Goal: Task Accomplishment & Management: Use online tool/utility

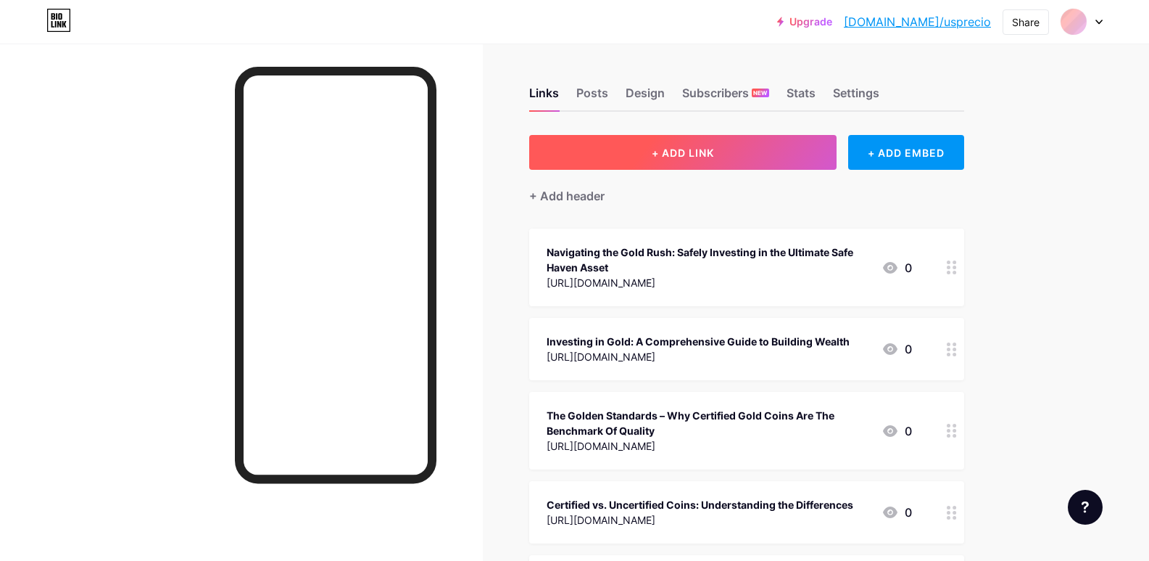
click at [759, 153] on button "+ ADD LINK" at bounding box center [683, 152] width 308 height 35
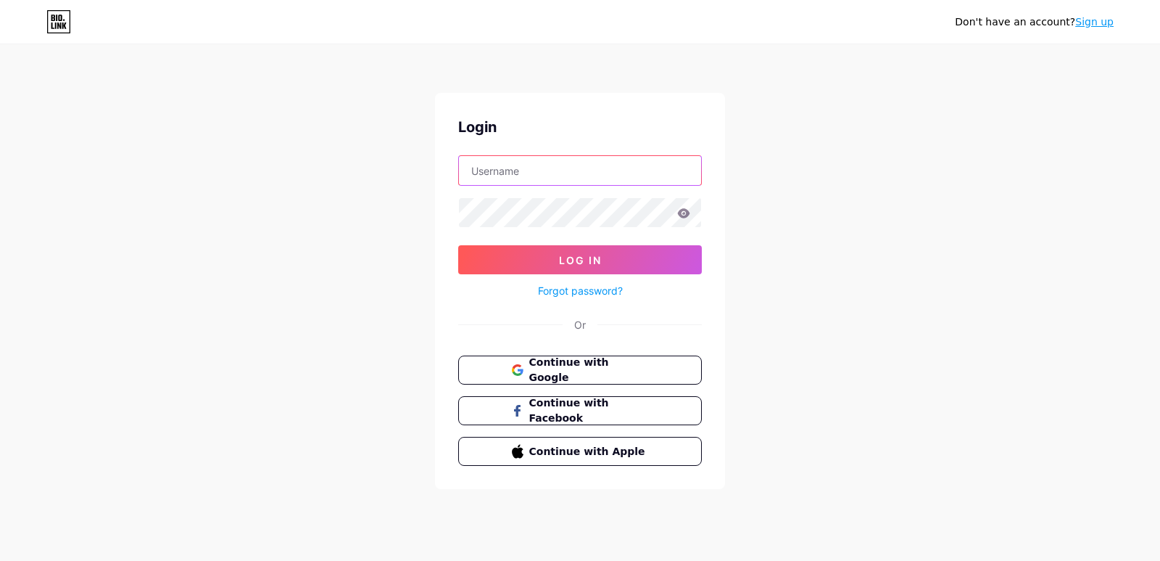
click at [558, 170] on input "text" at bounding box center [580, 170] width 242 height 29
click at [572, 370] on span "Continue with Google" at bounding box center [588, 370] width 121 height 31
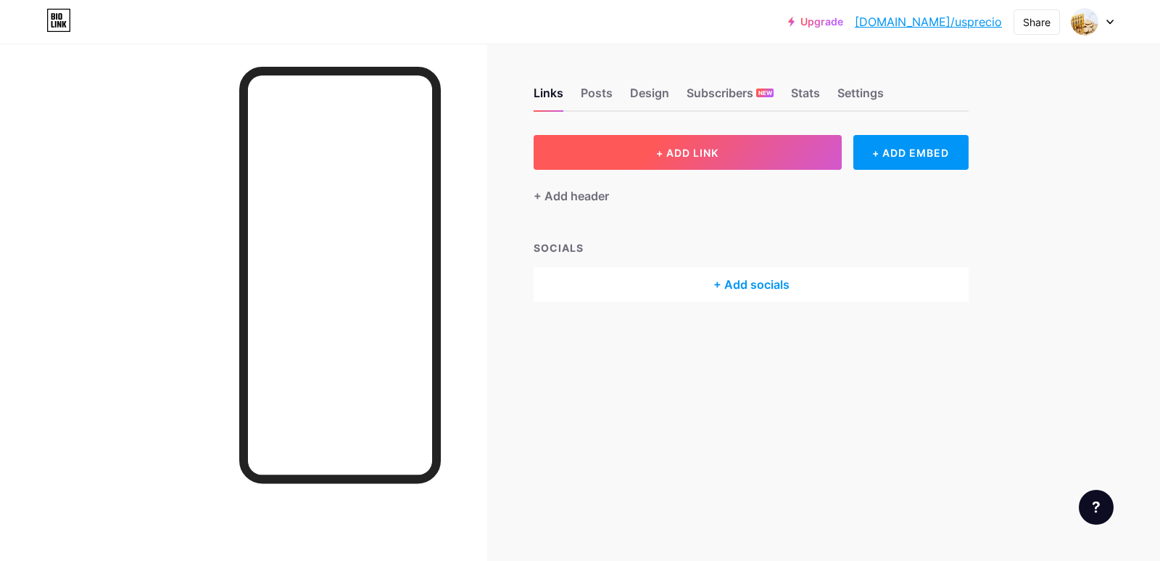
click at [711, 149] on span "+ ADD LINK" at bounding box center [687, 152] width 62 height 12
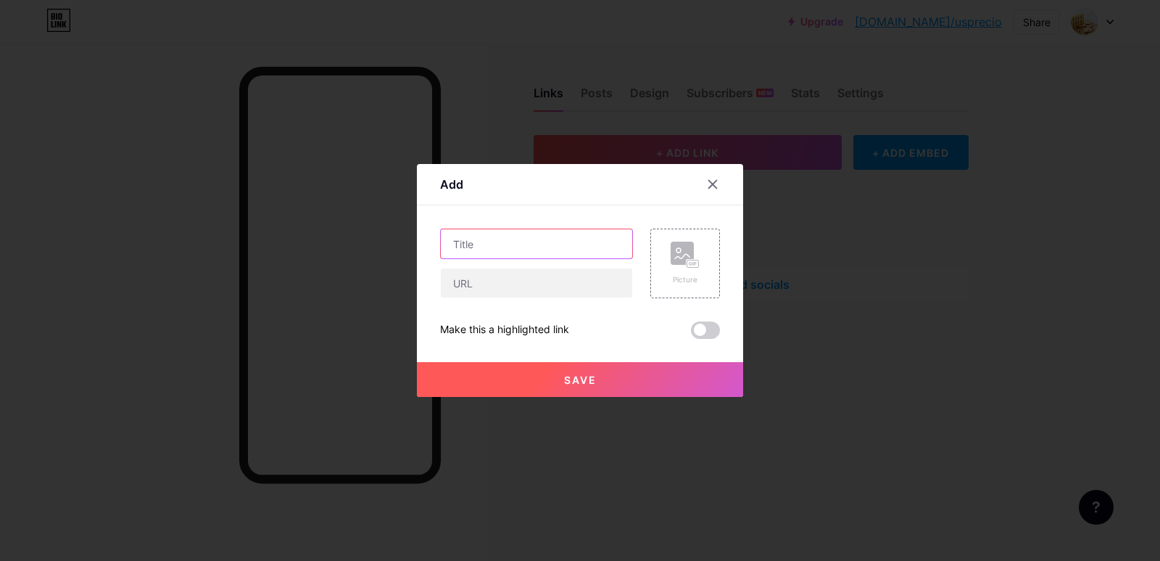
click at [540, 255] on input "text" at bounding box center [536, 243] width 191 height 29
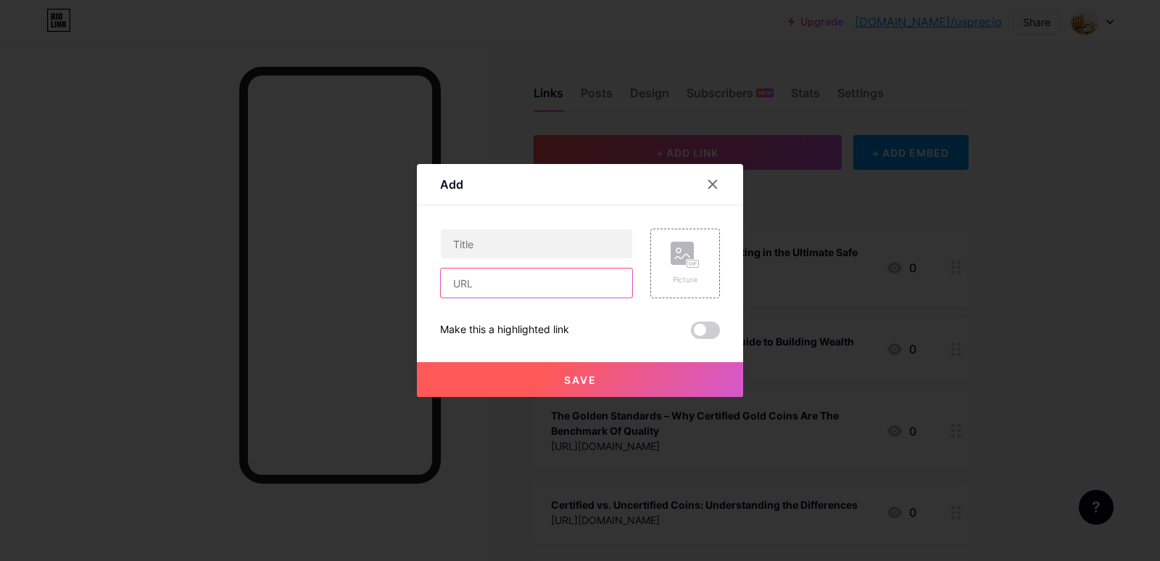
click at [521, 282] on input "text" at bounding box center [536, 282] width 191 height 29
paste input "https://postr.yruz.one/what-is-the-best-way-to-buy-gold-for-investment"
type input "https://postr.yruz.one/what-is-the-best-way-to-buy-gold-for-investment"
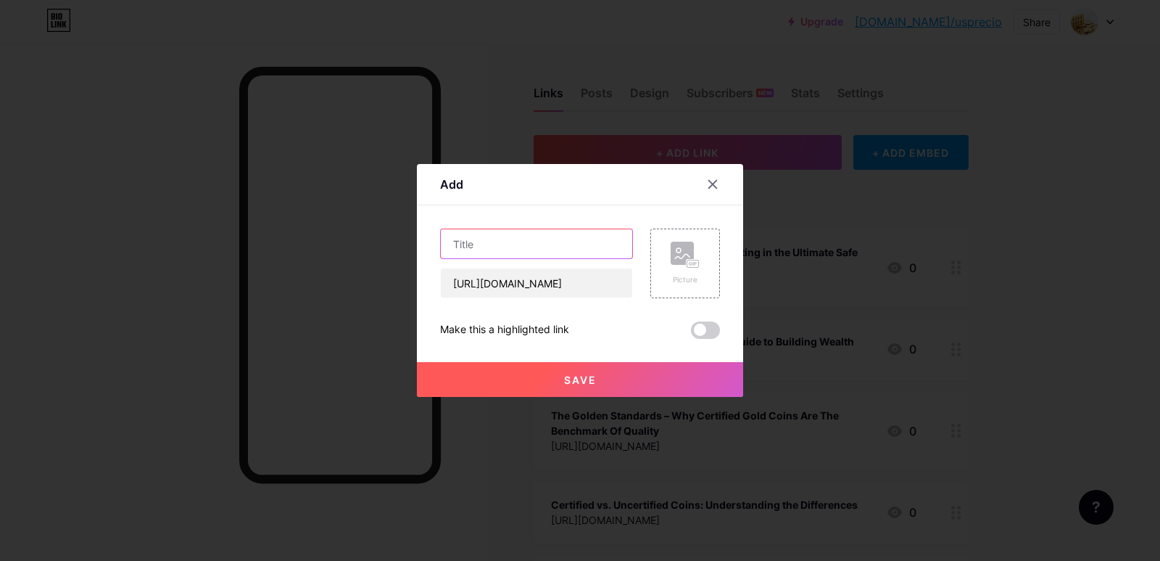
click at [485, 241] on input "text" at bounding box center [536, 243] width 191 height 29
paste input "What Is the Best Way to Buy Gold for Investment?"
type input "What Is the Best Way to Buy Gold for Investment?"
click at [524, 376] on button "Save" at bounding box center [580, 379] width 326 height 35
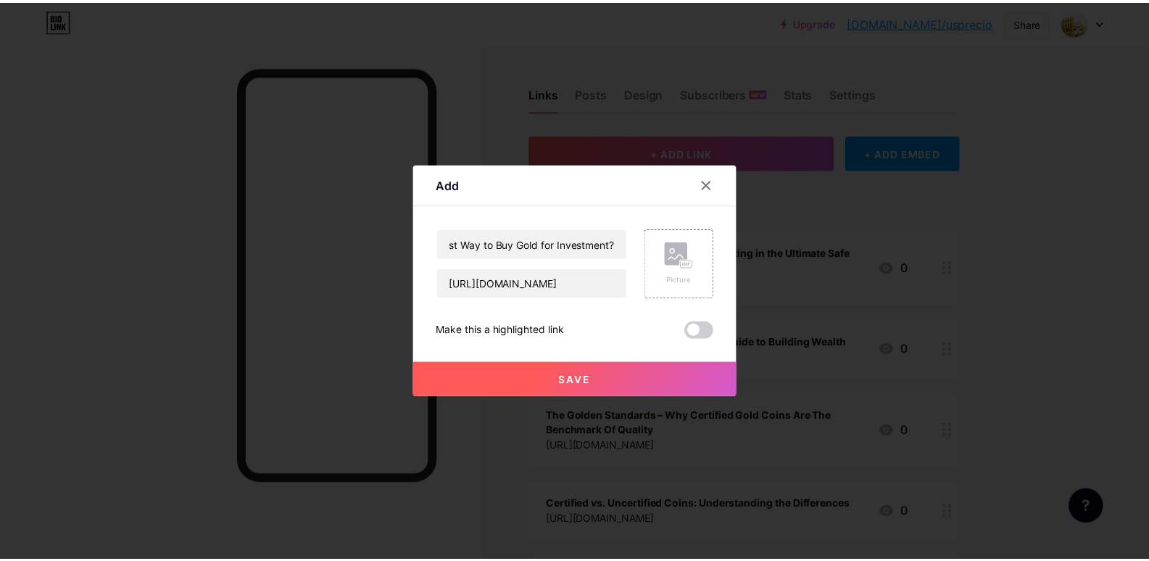
scroll to position [0, 0]
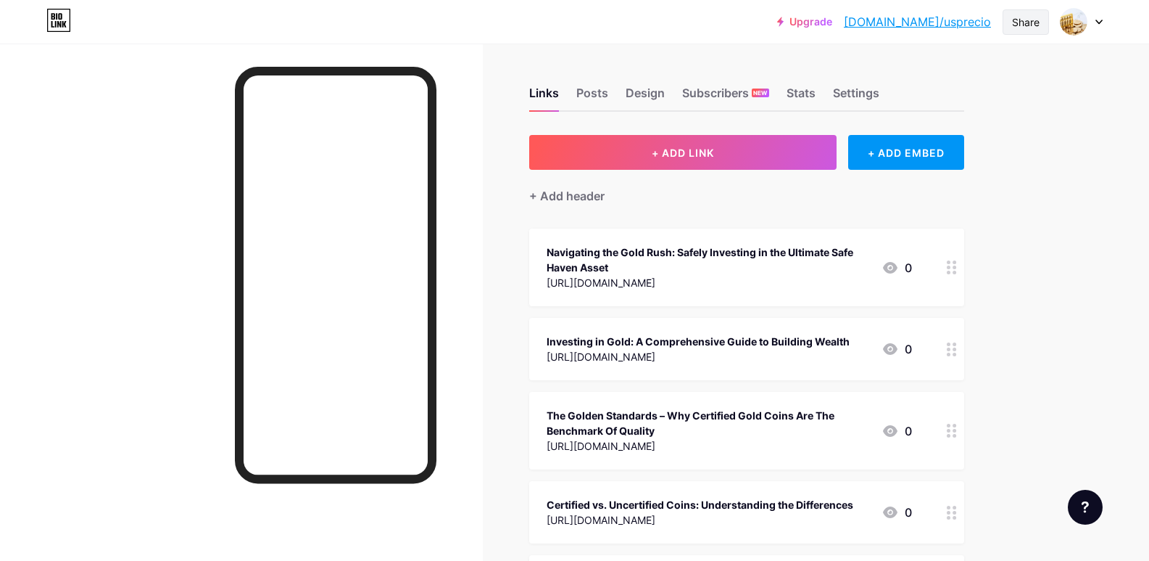
click at [1023, 20] on div "Share" at bounding box center [1026, 22] width 28 height 15
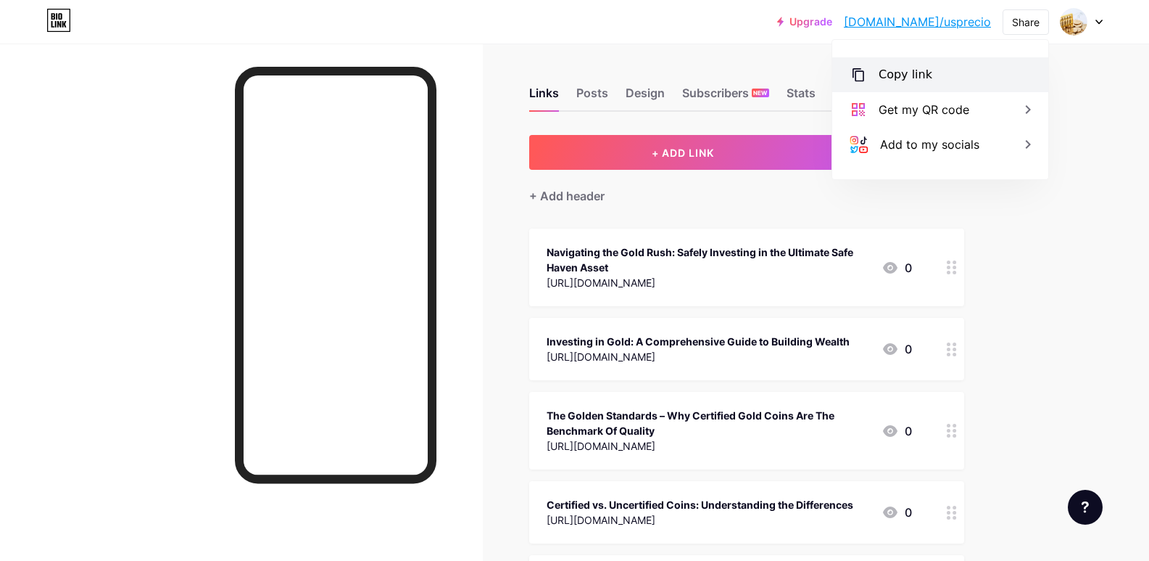
click at [917, 80] on div "Copy link" at bounding box center [906, 74] width 54 height 17
